Goal: Transaction & Acquisition: Purchase product/service

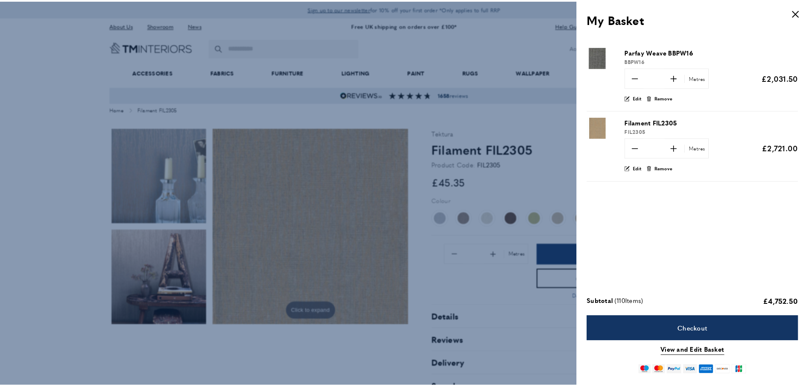
scroll to position [0, 1551]
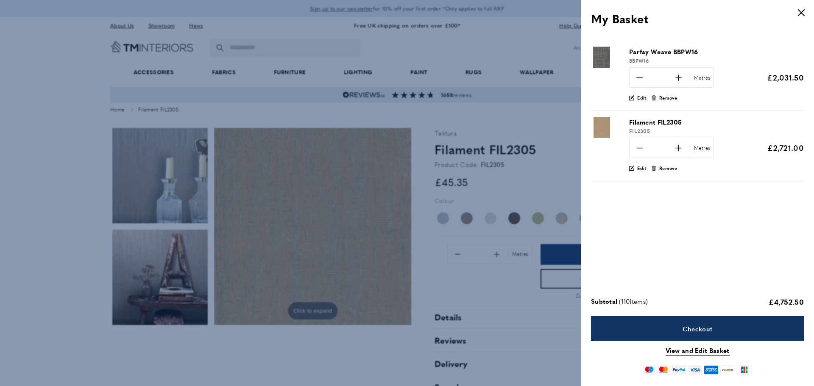
click at [804, 18] on button "cross" at bounding box center [801, 12] width 17 height 17
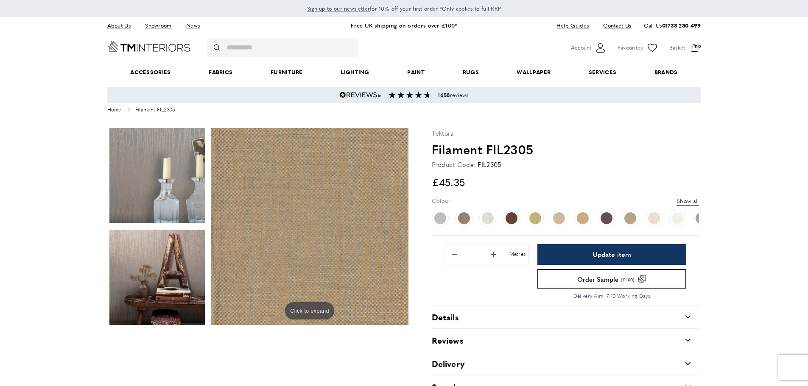
drag, startPoint x: 530, startPoint y: 159, endPoint x: 553, endPoint y: 152, distance: 23.4
click at [553, 152] on h1 "Filament FIL2305" at bounding box center [565, 149] width 267 height 18
copy h1 "Filament FIL2305"
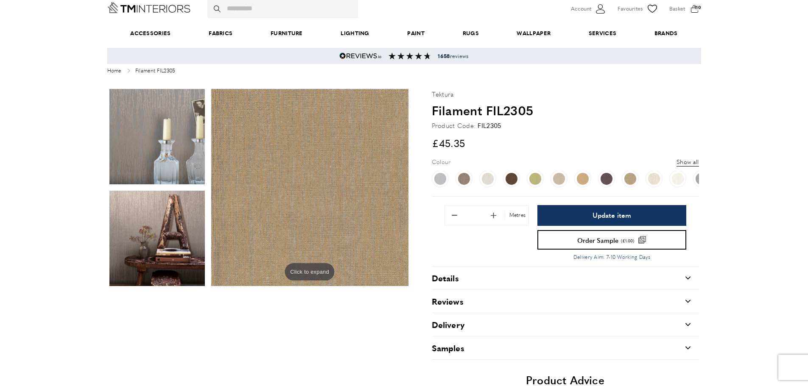
scroll to position [85, 0]
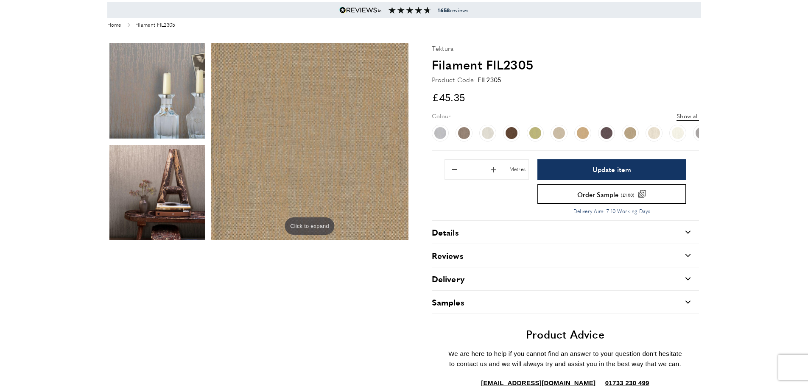
click at [581, 253] on div "Reviews carrat-down" at bounding box center [565, 255] width 267 height 23
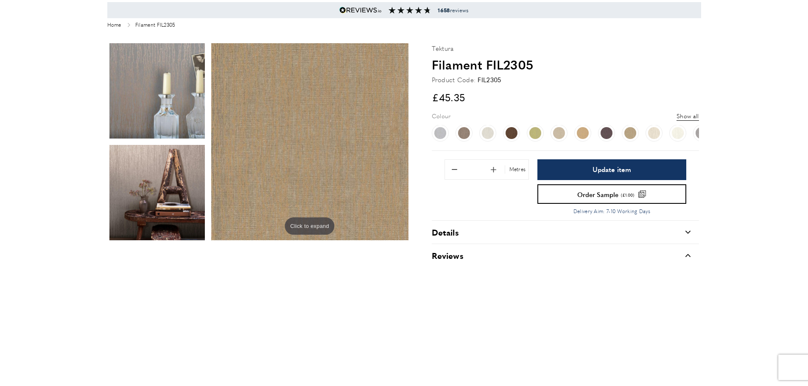
click at [597, 257] on div "Reviews carrat-down" at bounding box center [565, 255] width 267 height 23
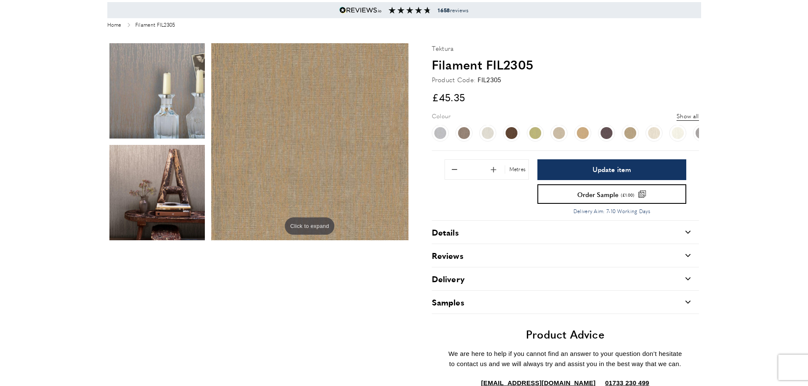
click at [606, 279] on div "Delivery carrat-down" at bounding box center [565, 279] width 267 height 23
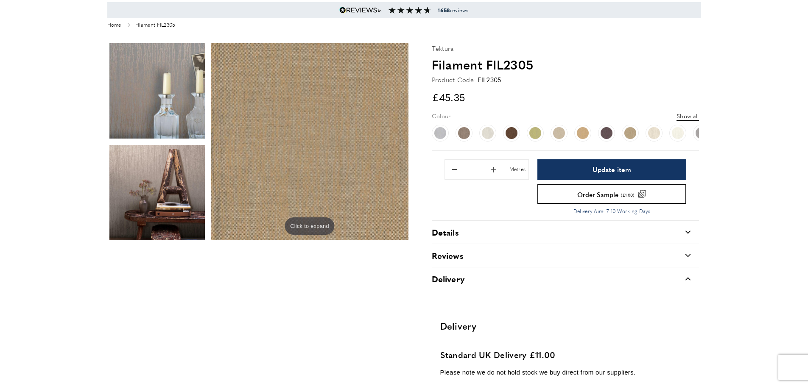
click at [592, 271] on div "Delivery carrat-down" at bounding box center [565, 279] width 267 height 23
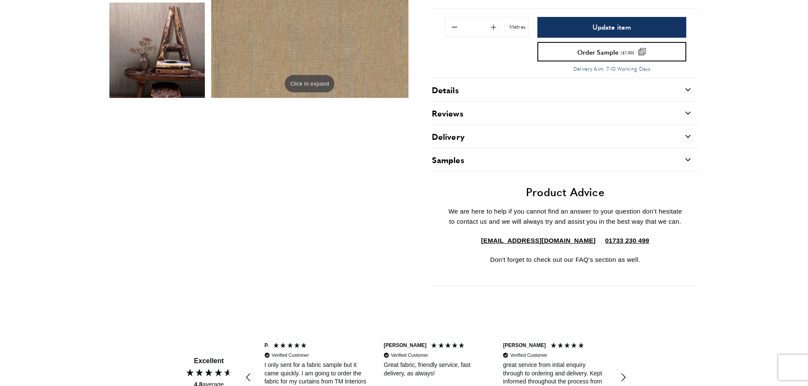
scroll to position [212, 0]
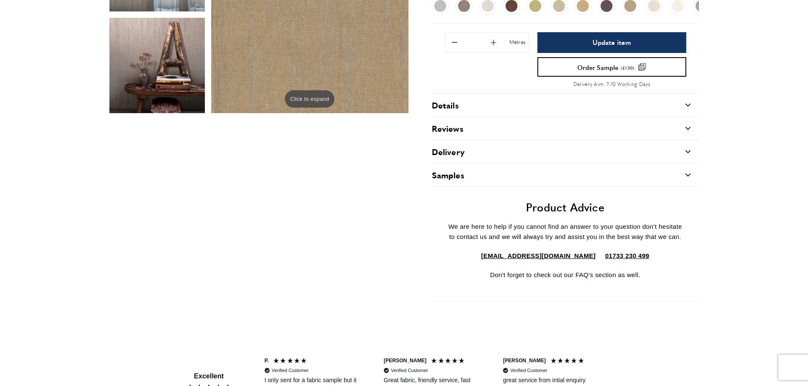
click at [508, 178] on div "Samples carrat-down" at bounding box center [565, 175] width 267 height 23
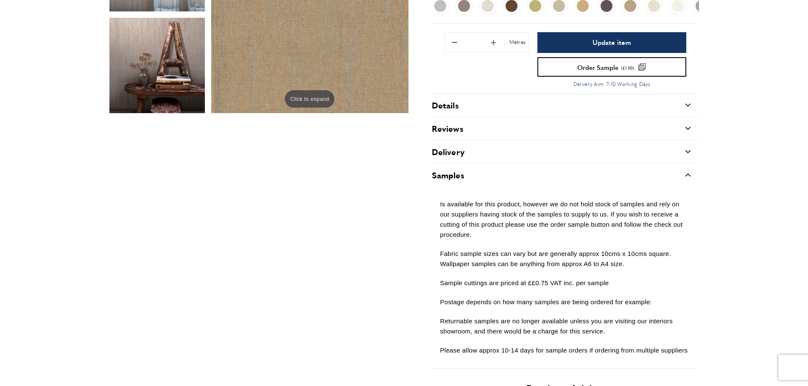
click at [508, 178] on div "Samples carrat-down" at bounding box center [565, 175] width 267 height 23
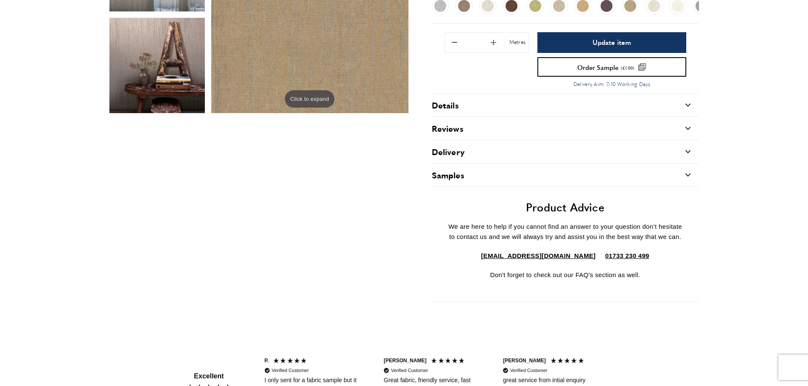
click at [503, 107] on div "Details carrat-down" at bounding box center [565, 105] width 267 height 23
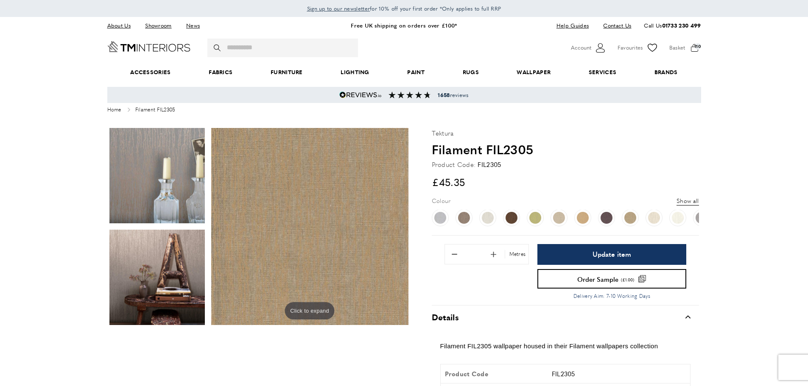
scroll to position [0, 119]
drag, startPoint x: 536, startPoint y: 150, endPoint x: 433, endPoint y: 150, distance: 102.2
click at [433, 150] on h1 "Filament FIL2305" at bounding box center [565, 149] width 267 height 18
copy h1 "Filament FIL2305"
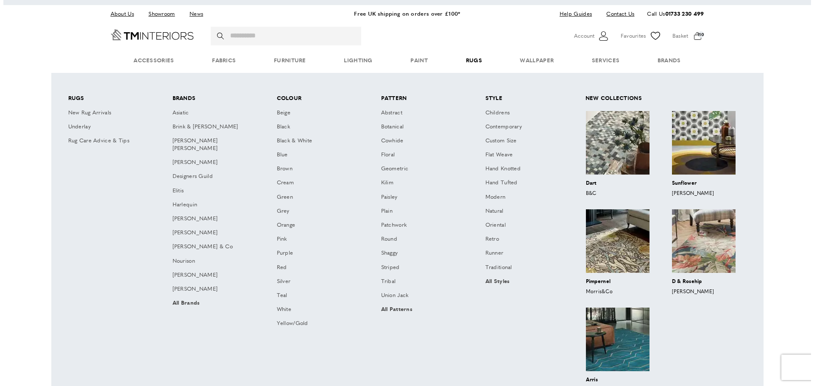
scroll to position [0, 0]
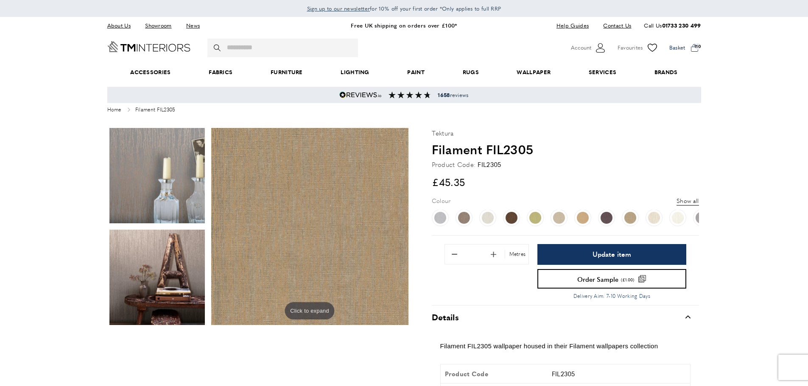
click at [693, 49] on span at bounding box center [685, 48] width 32 height 13
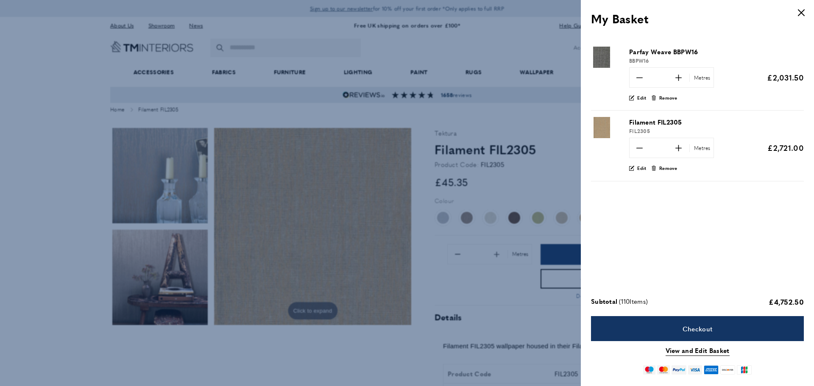
scroll to position [0, 1551]
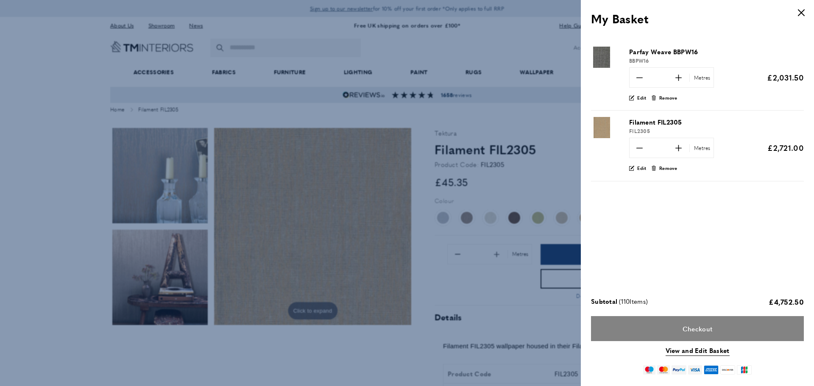
click at [684, 327] on link "Checkout" at bounding box center [697, 328] width 213 height 25
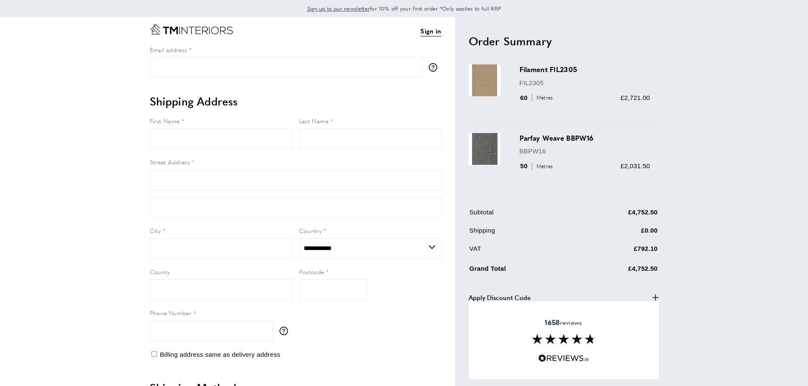
select select "**"
click at [180, 144] on input "First Name" at bounding box center [221, 138] width 142 height 20
type input "****"
type input "********"
click at [170, 184] on input "Street Address" at bounding box center [296, 180] width 292 height 20
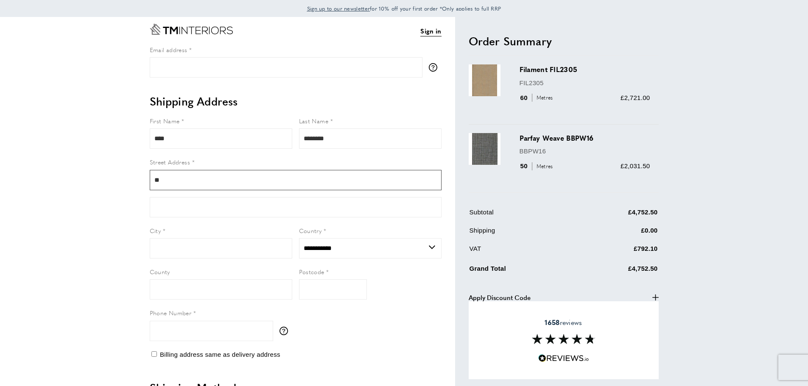
type input "*"
type input "*********"
click at [216, 251] on input "City" at bounding box center [221, 248] width 142 height 20
click at [315, 280] on input "Postcode" at bounding box center [333, 289] width 68 height 20
type input "*******"
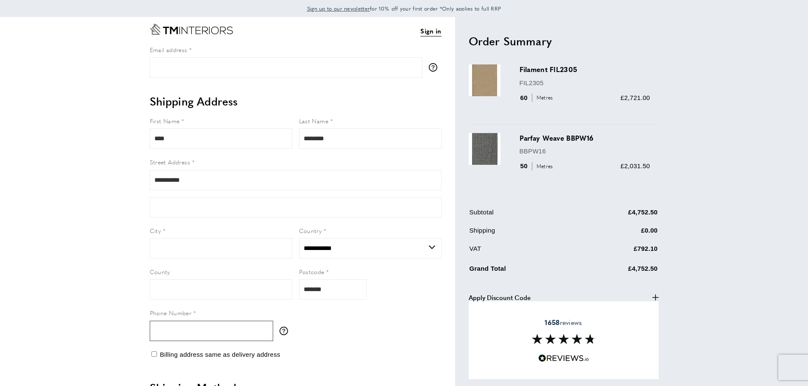
click at [209, 339] on input "Phone Number" at bounding box center [211, 331] width 123 height 20
type input "**********"
click at [190, 239] on input "City" at bounding box center [221, 248] width 142 height 20
type input "*"
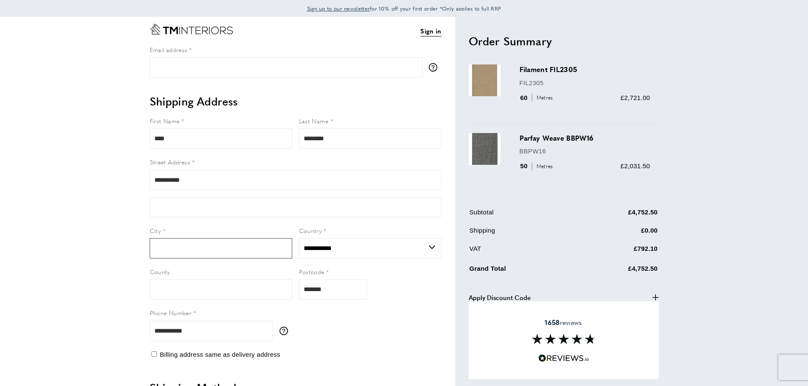
type input "*"
type input "*****"
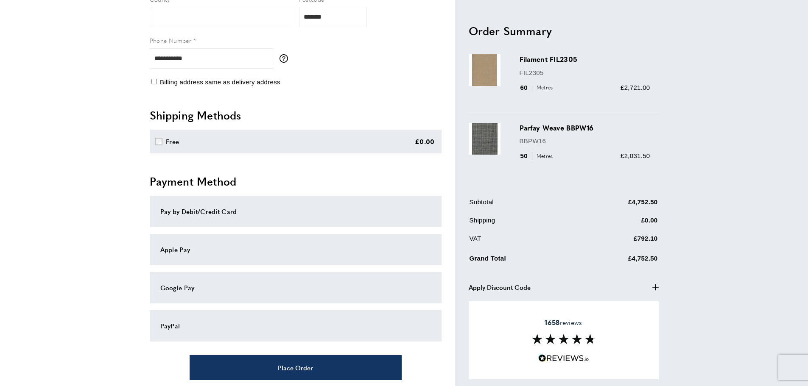
scroll to position [328, 0]
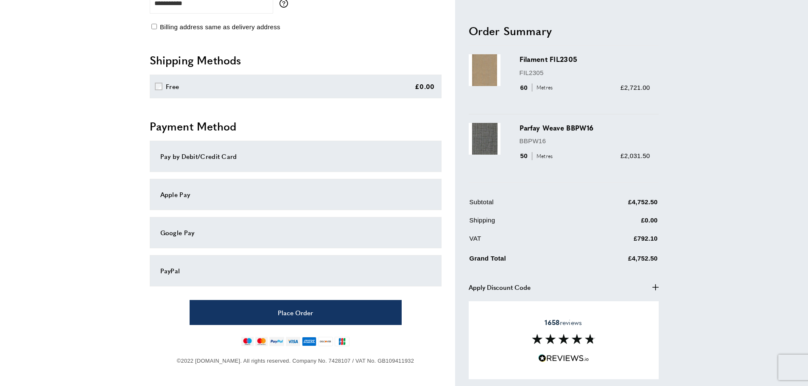
type input "*********"
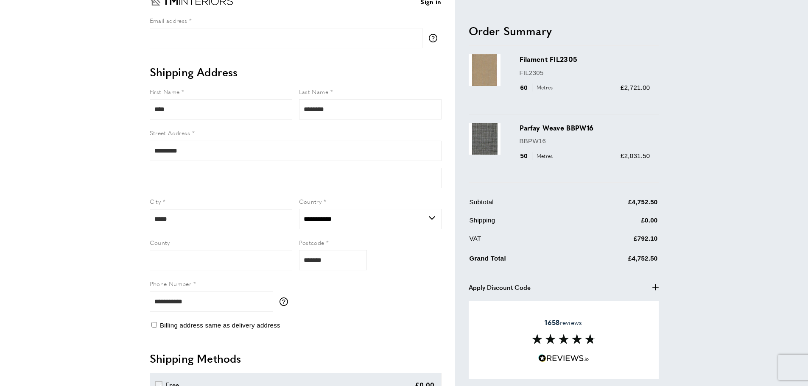
scroll to position [0, 0]
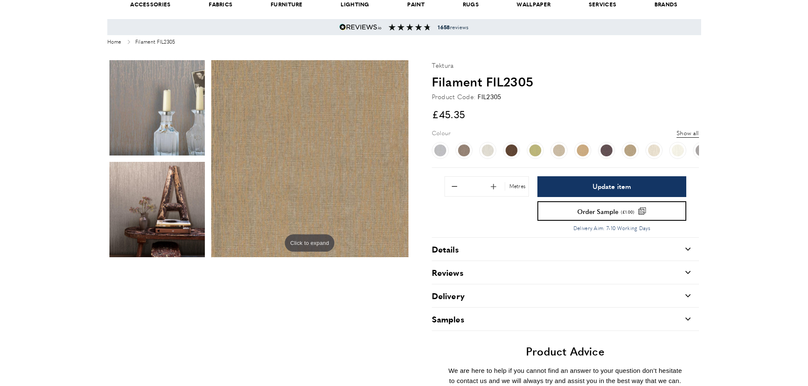
scroll to position [127, 0]
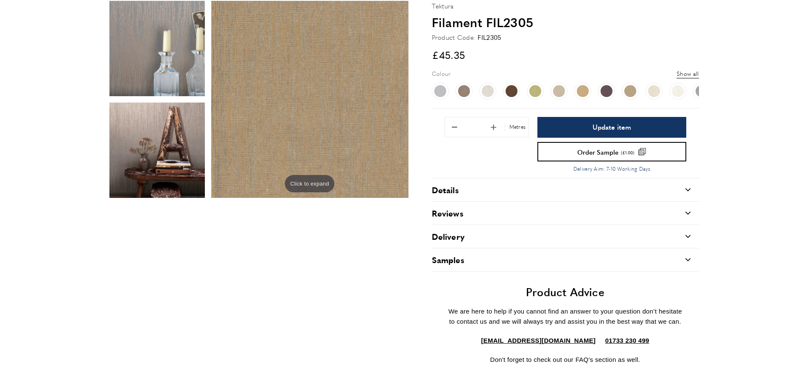
click at [493, 234] on div "Delivery carrat-down" at bounding box center [565, 236] width 267 height 23
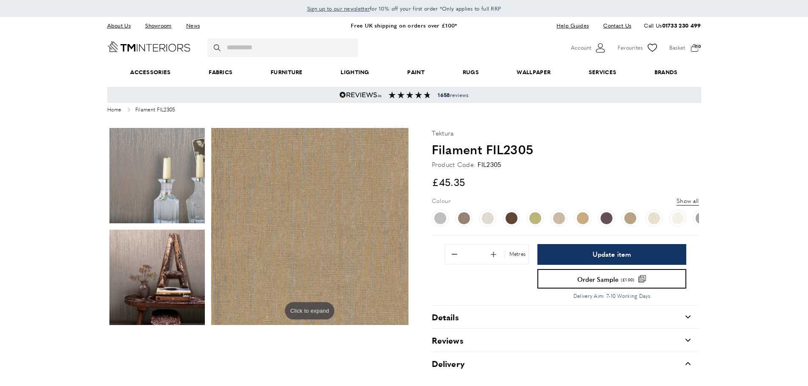
scroll to position [212, 0]
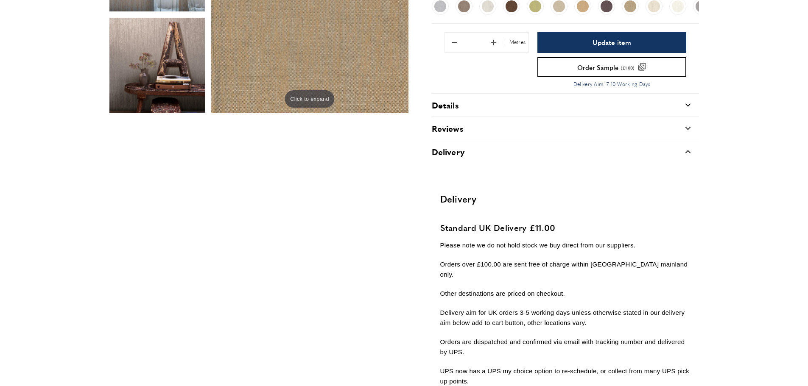
click at [688, 108] on icon "carrat-down" at bounding box center [687, 105] width 5 height 5
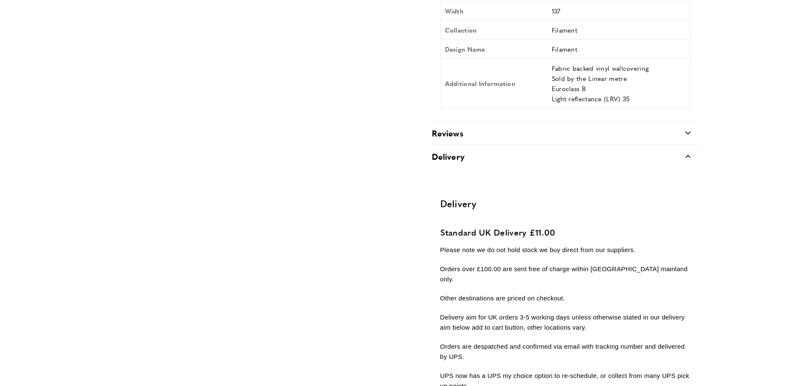
scroll to position [382, 0]
click at [689, 126] on div "Reviews carrat-down" at bounding box center [565, 133] width 267 height 23
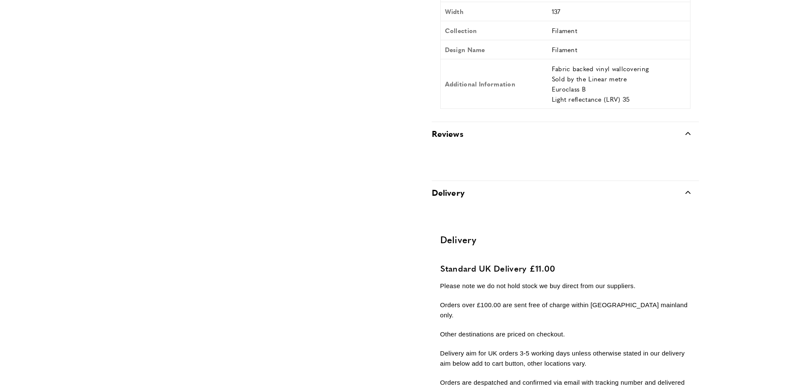
click at [685, 132] on icon "carrat-down" at bounding box center [687, 133] width 5 height 5
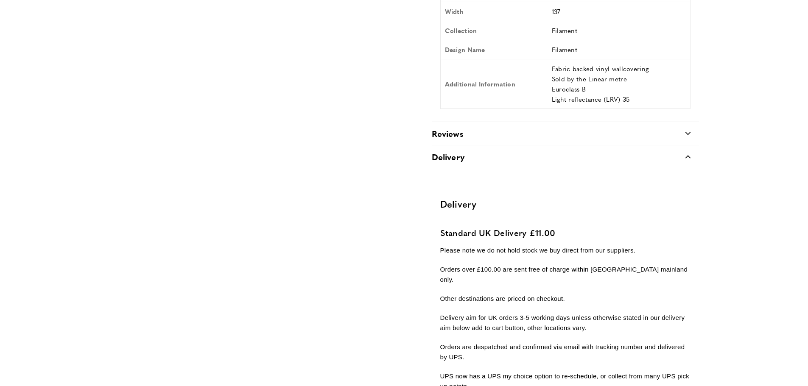
click at [691, 156] on div "Delivery carrat-down" at bounding box center [565, 156] width 267 height 23
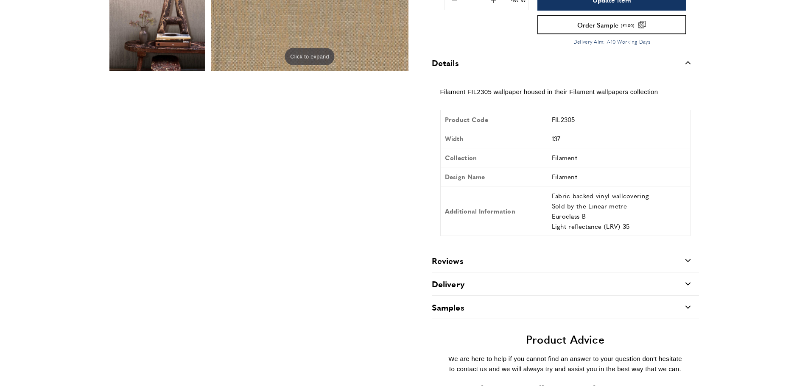
scroll to position [0, 1789]
click at [496, 285] on div "Delivery carrat-down" at bounding box center [565, 284] width 267 height 23
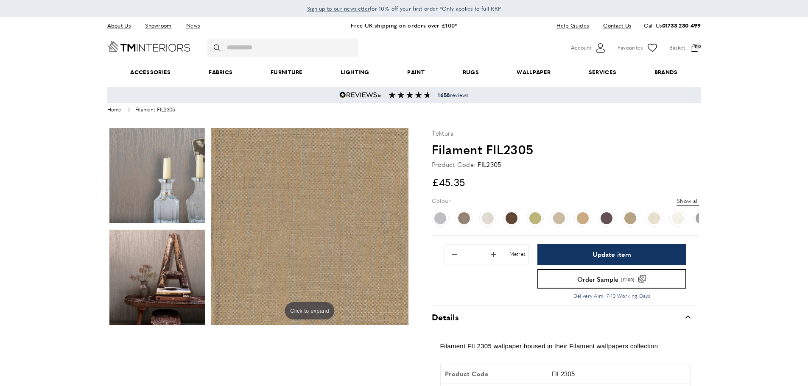
scroll to position [0, 119]
